Goal: Transaction & Acquisition: Purchase product/service

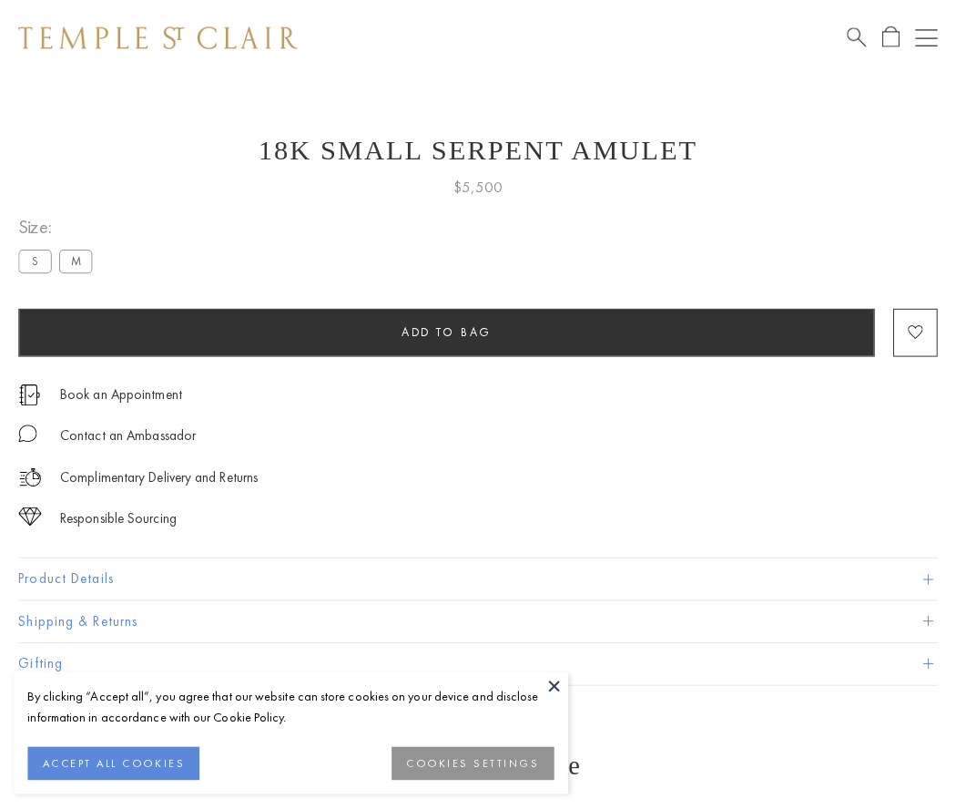
scroll to position [66, 0]
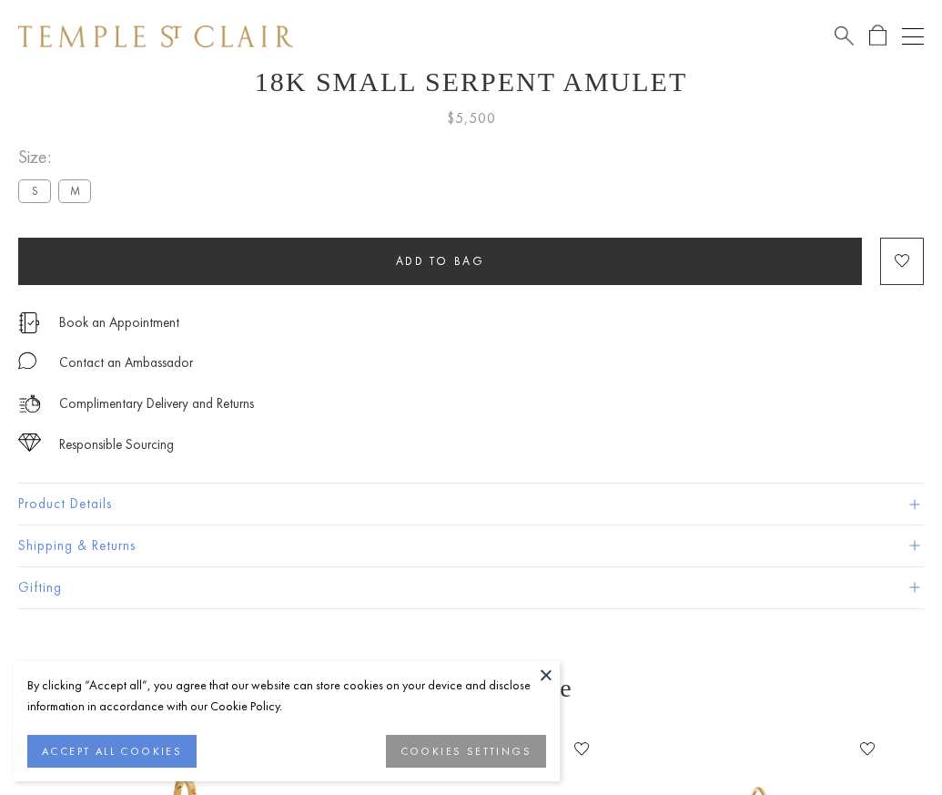
click at [440, 260] on span "Add to bag" at bounding box center [440, 260] width 89 height 15
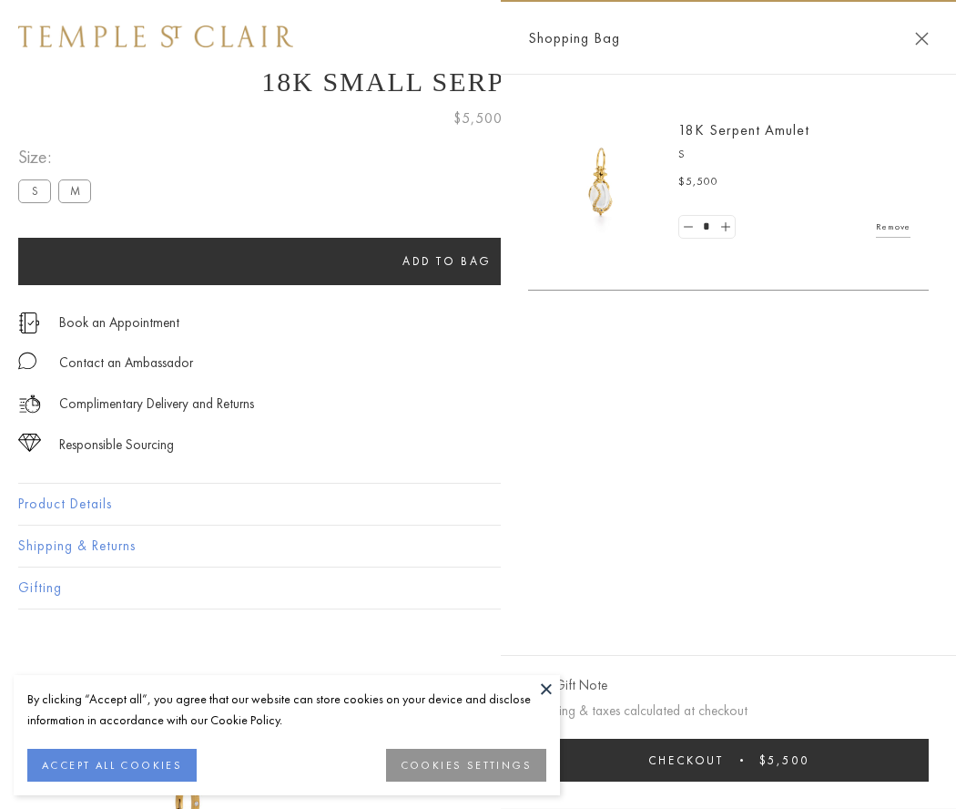
click at [740, 759] on button "Checkout $5,500" at bounding box center [728, 759] width 401 height 43
